Goal: Information Seeking & Learning: Learn about a topic

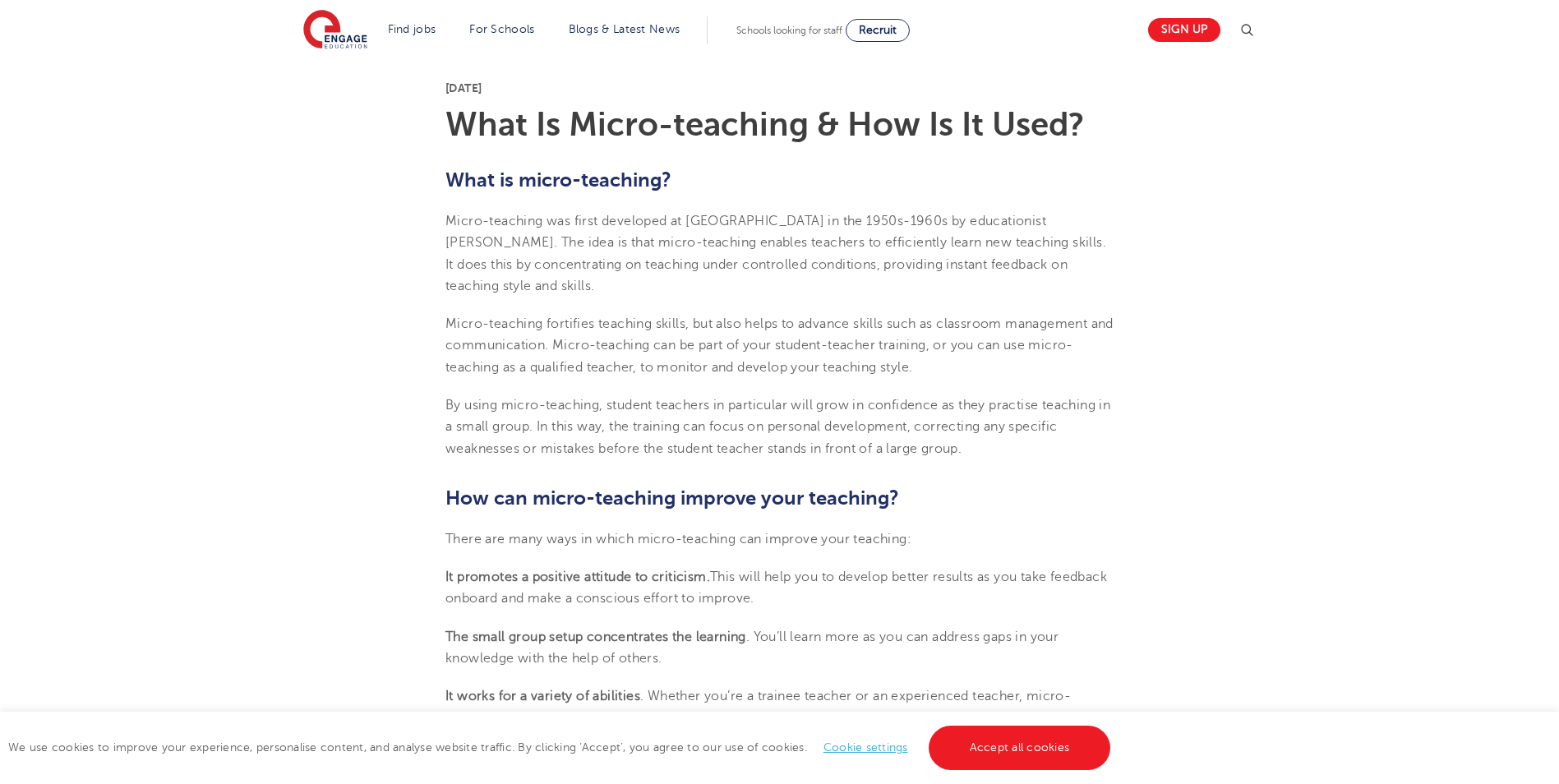
scroll to position [411, 0]
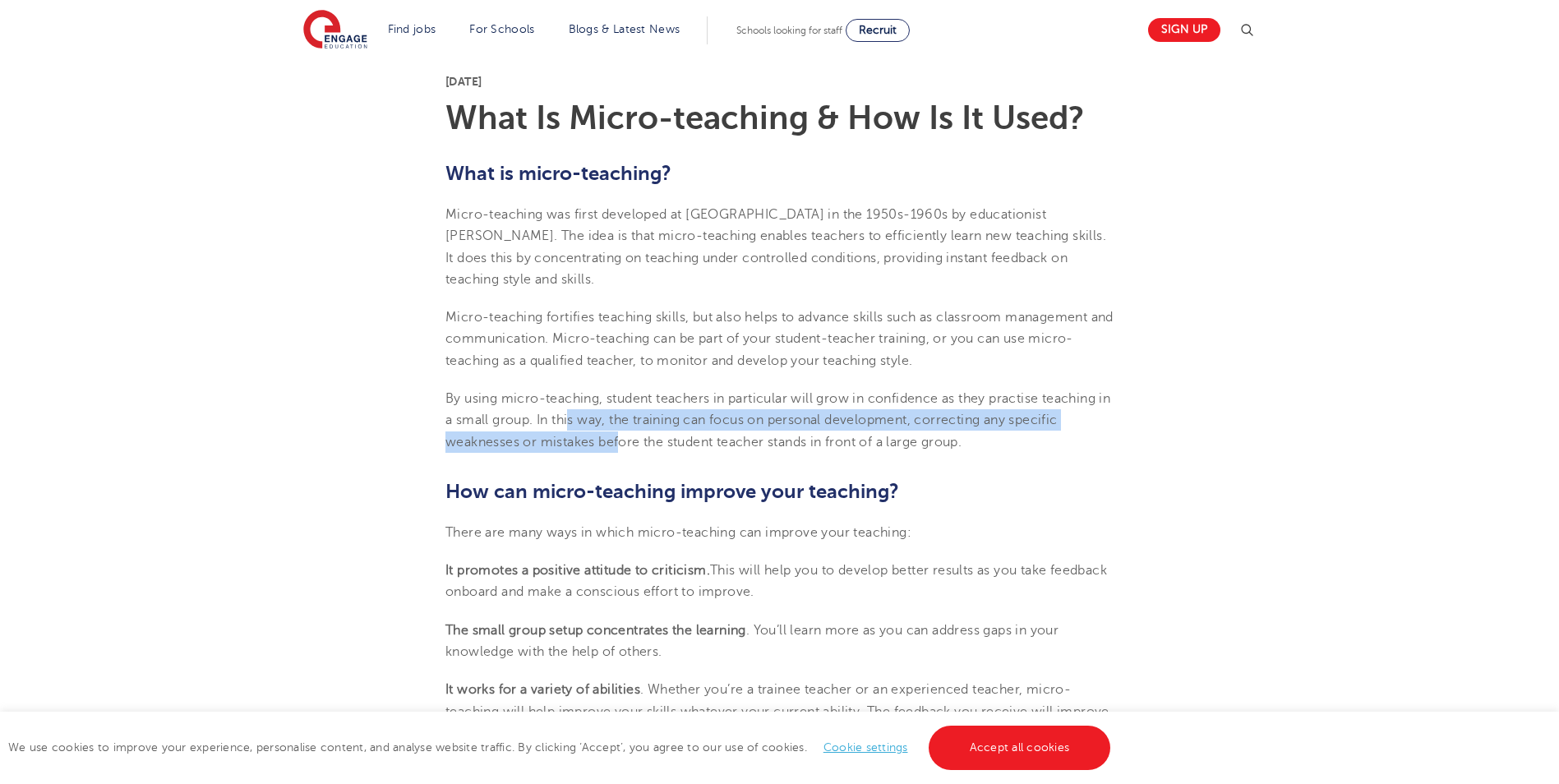
drag, startPoint x: 586, startPoint y: 410, endPoint x: 618, endPoint y: 439, distance: 43.2
click at [618, 439] on p "By using micro-teaching, student teachers in particular will grow in confidence…" at bounding box center [779, 421] width 668 height 65
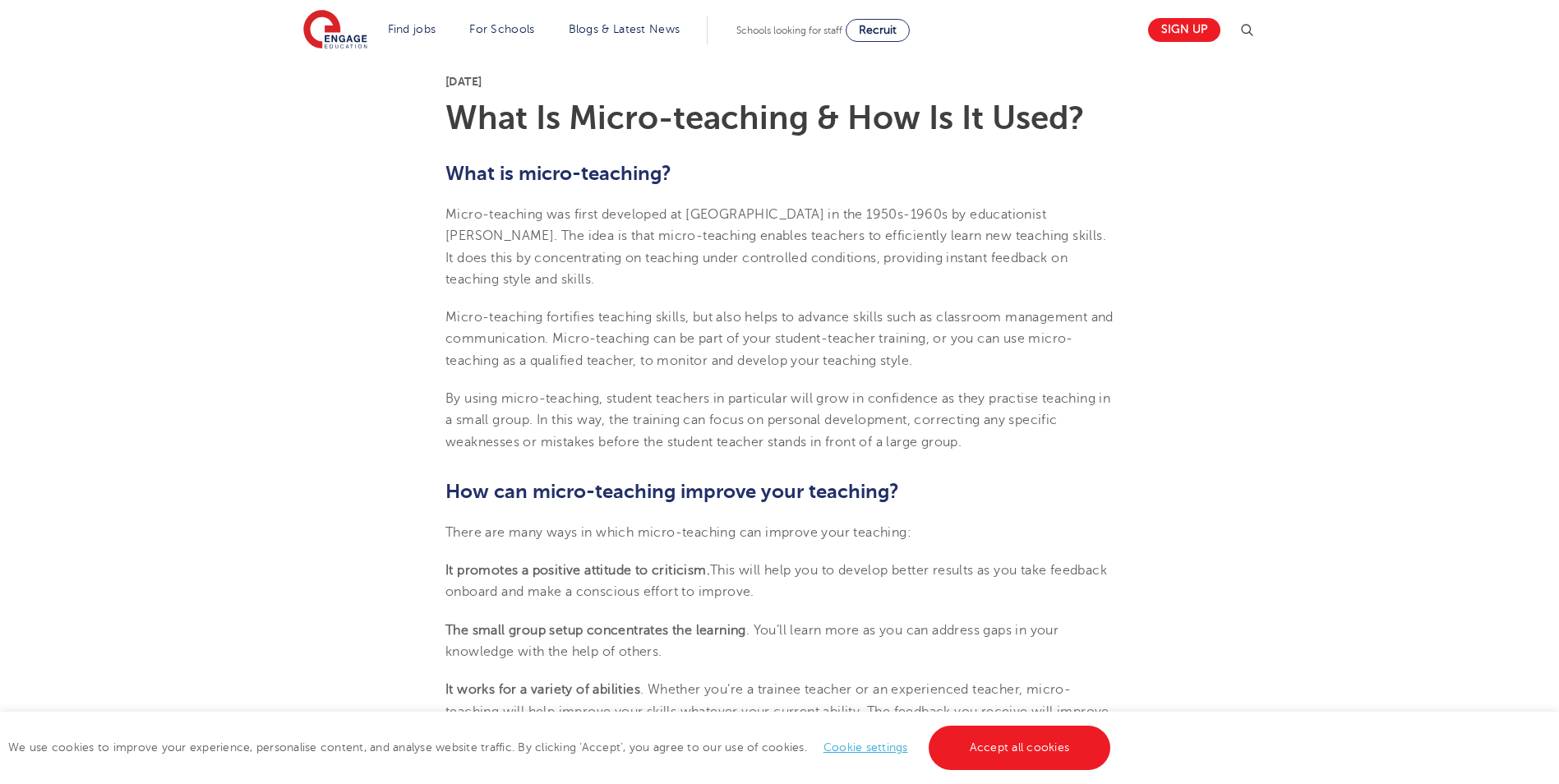
drag, startPoint x: 618, startPoint y: 439, endPoint x: 612, endPoint y: 499, distance: 60.3
click at [612, 499] on span "How can micro-teaching improve your teaching?" at bounding box center [672, 492] width 454 height 23
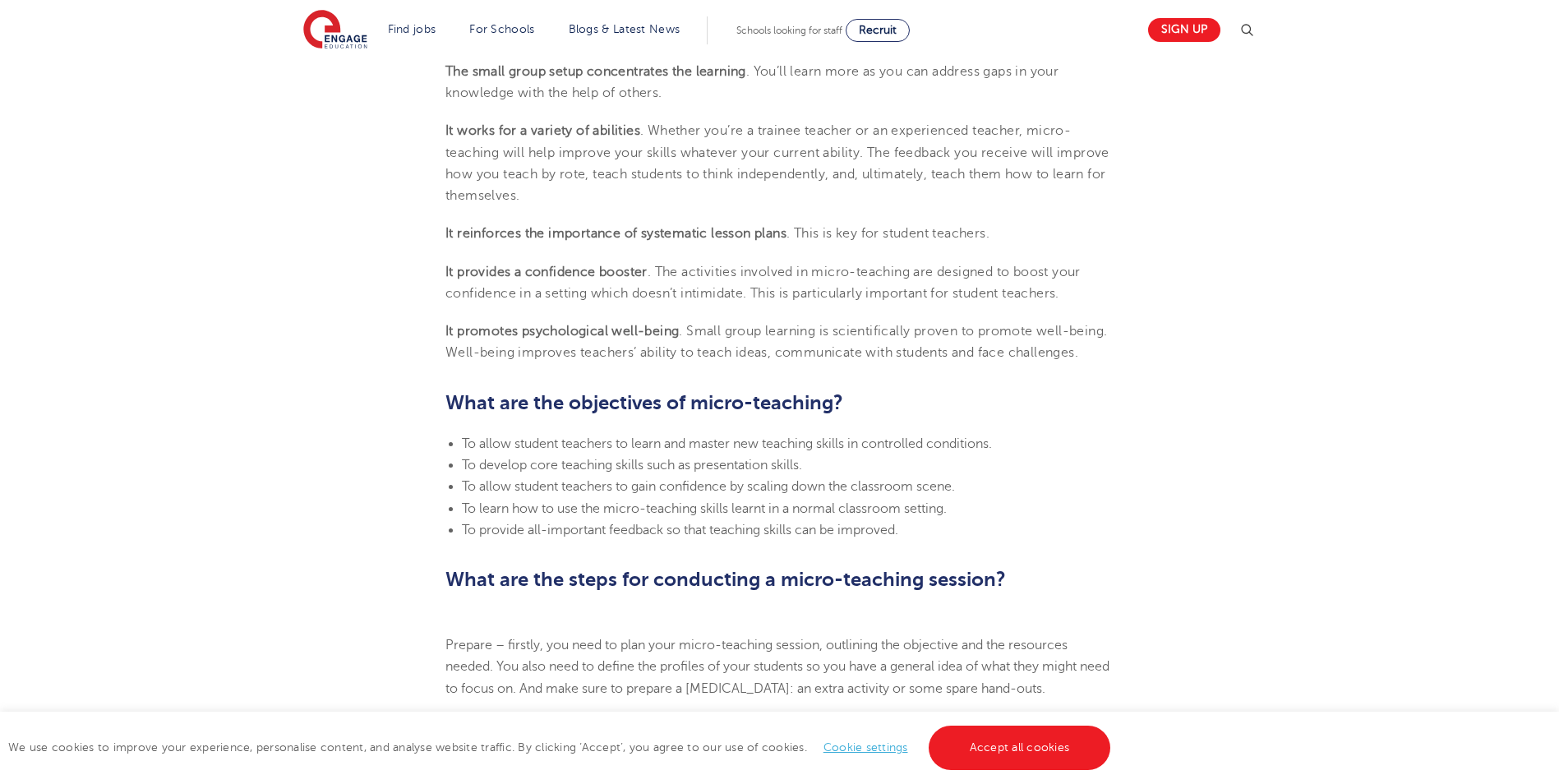
scroll to position [986, 0]
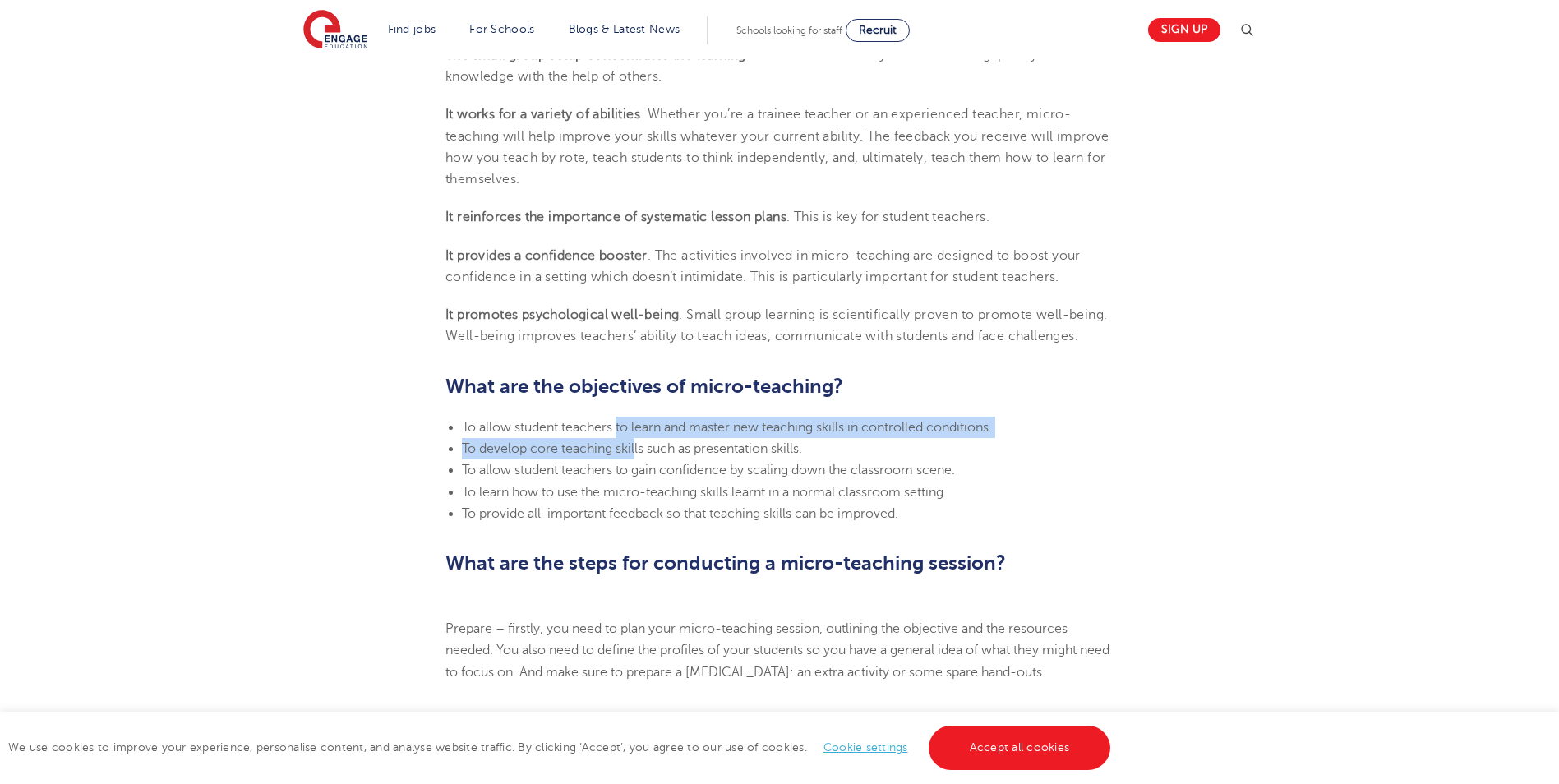
drag, startPoint x: 621, startPoint y: 418, endPoint x: 635, endPoint y: 450, distance: 34.9
click at [635, 450] on ul "To allow student teachers to learn and master new teaching skills in controlled…" at bounding box center [779, 470] width 668 height 108
drag, startPoint x: 635, startPoint y: 450, endPoint x: 635, endPoint y: 458, distance: 8.0
click at [635, 458] on li "To develop core teaching skills such as presentation skills." at bounding box center [788, 449] width 652 height 21
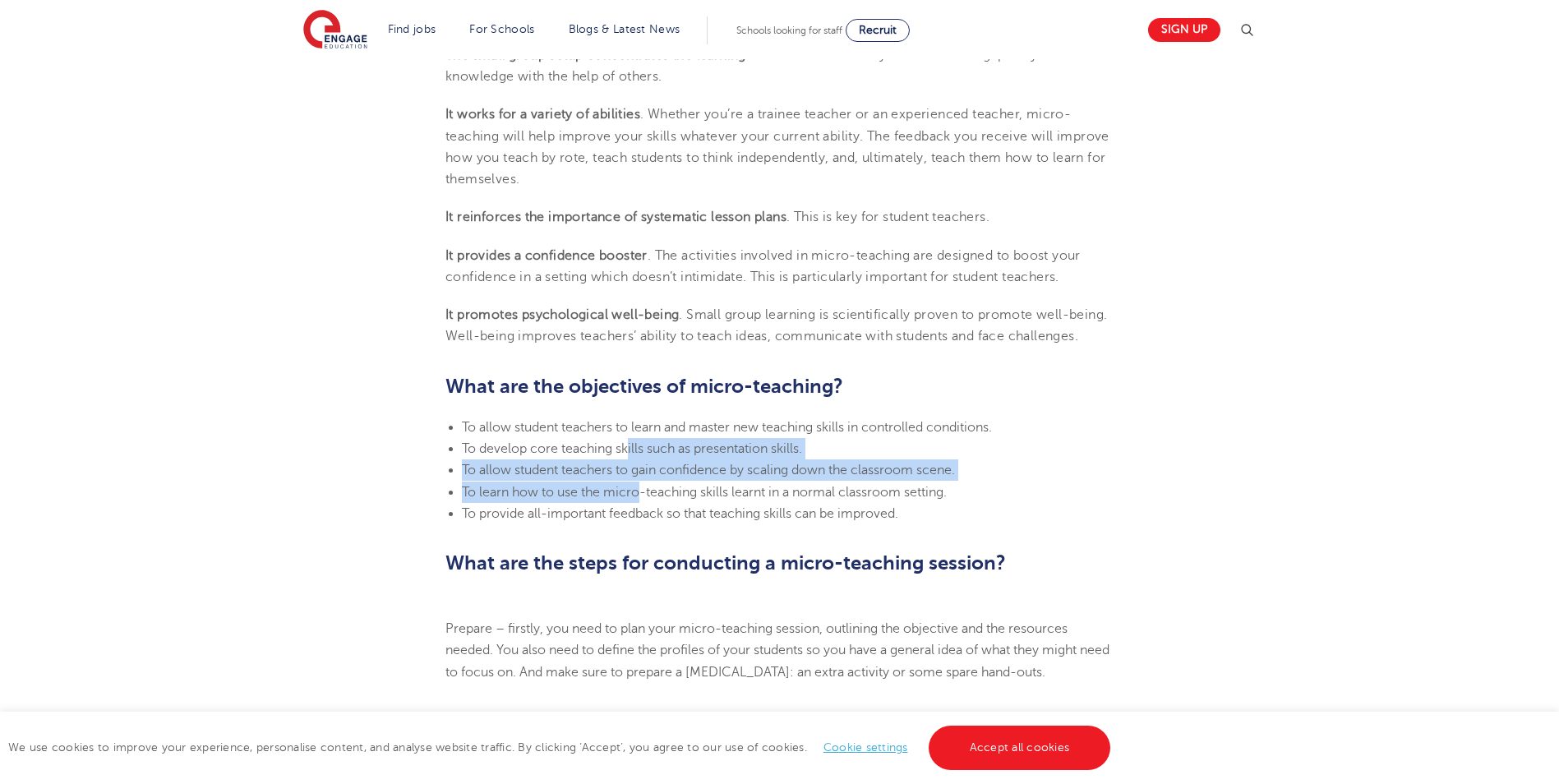
drag, startPoint x: 631, startPoint y: 455, endPoint x: 639, endPoint y: 481, distance: 27.2
click at [639, 481] on ul "To allow student teachers to learn and master new teaching skills in controlled…" at bounding box center [779, 470] width 668 height 108
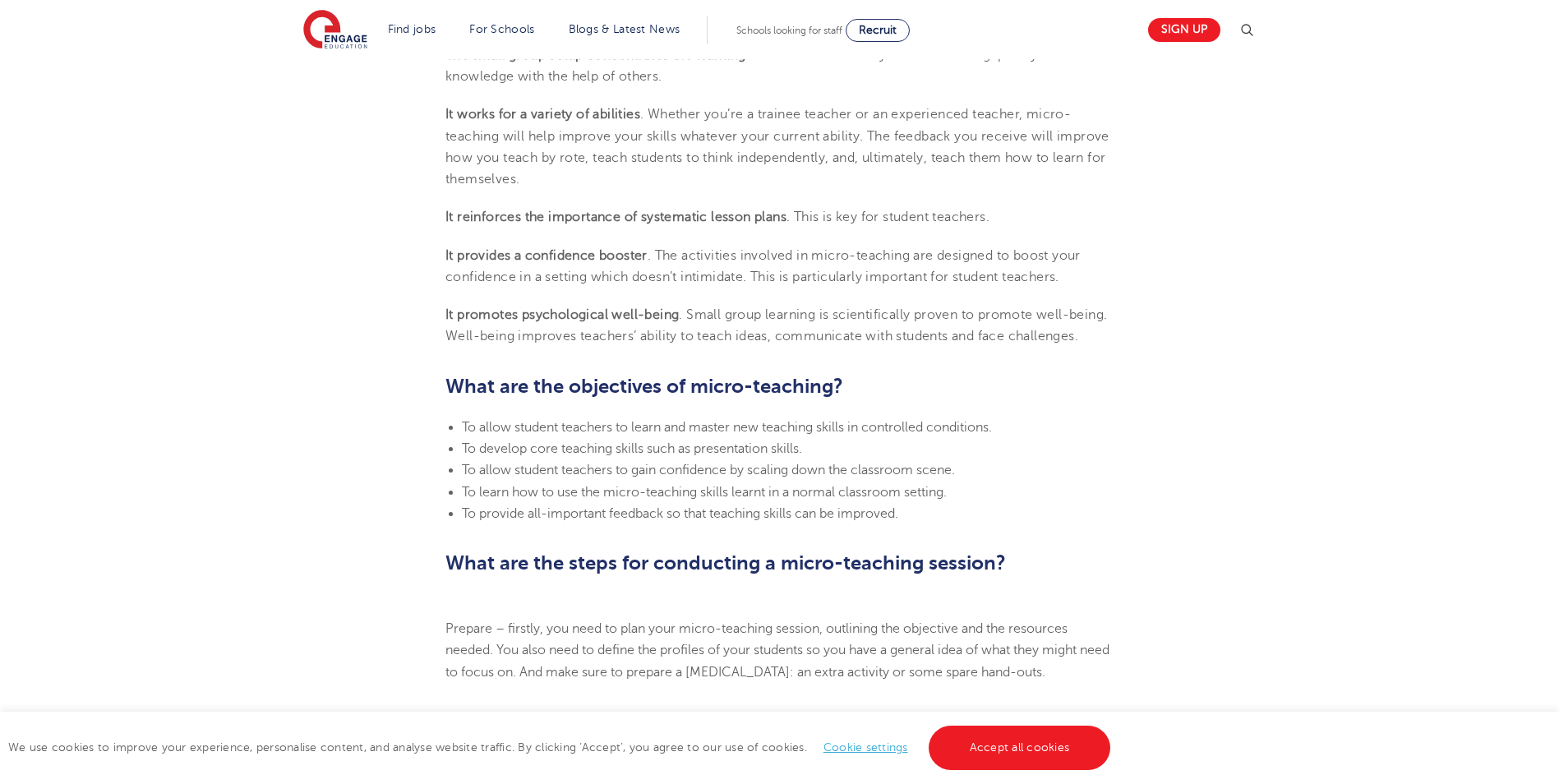
drag, startPoint x: 639, startPoint y: 481, endPoint x: 613, endPoint y: 523, distance: 49.4
click at [613, 523] on li "To provide all-important feedback so that teaching skills can be improved." at bounding box center [788, 514] width 652 height 21
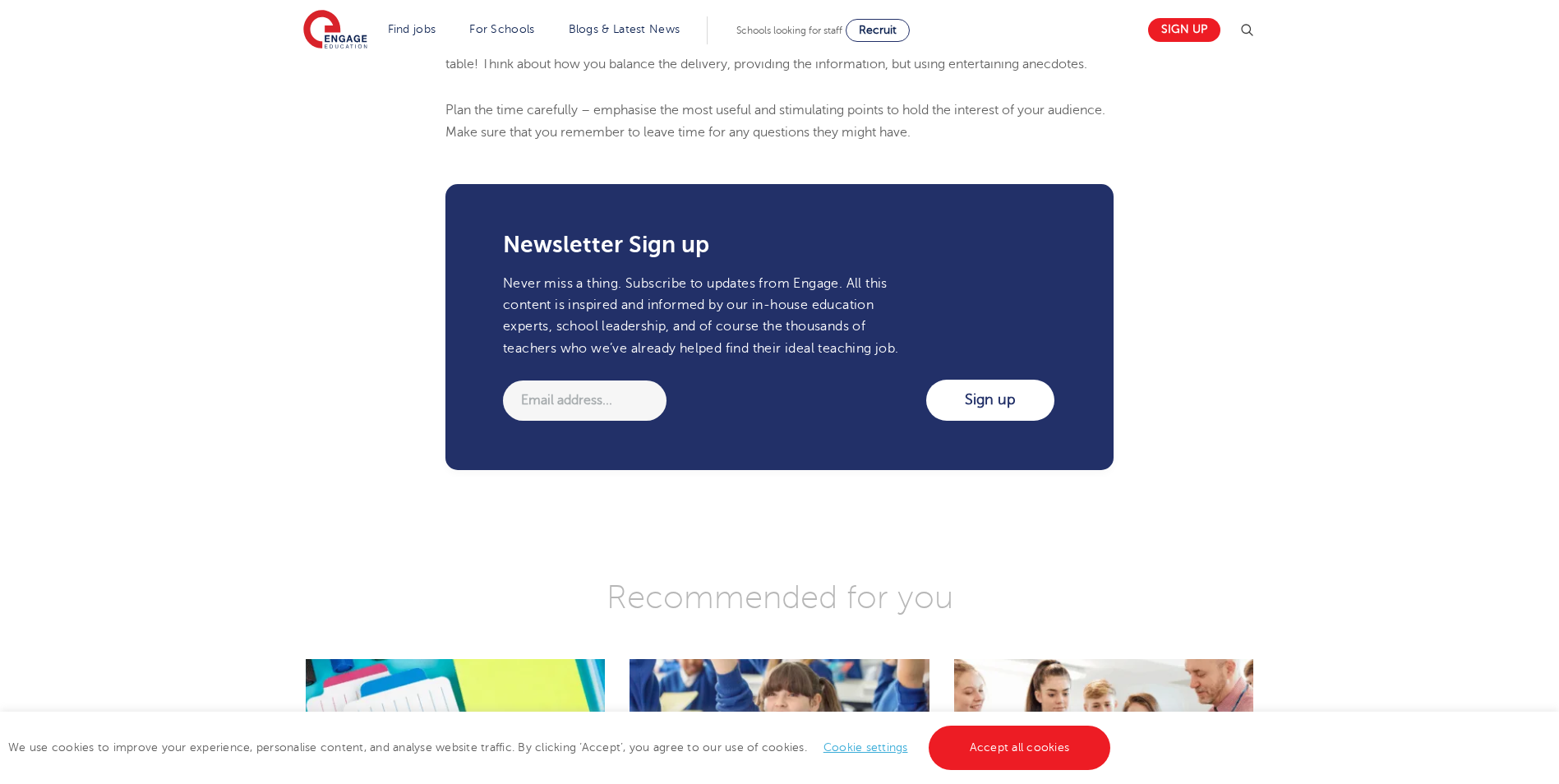
scroll to position [1561, 0]
